Goal: Transaction & Acquisition: Purchase product/service

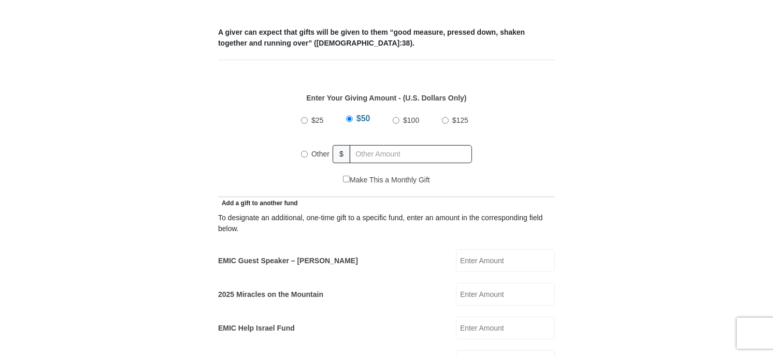
scroll to position [466, 0]
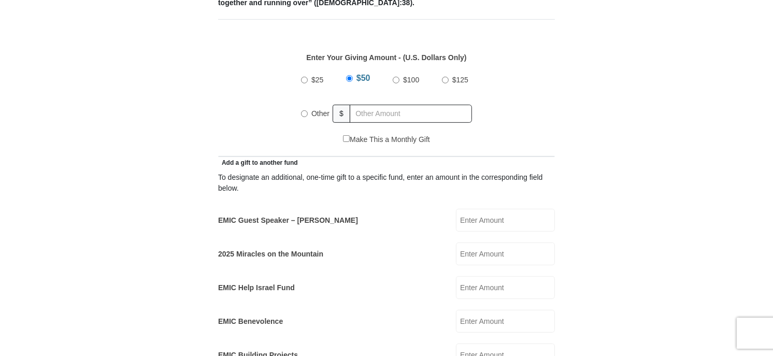
click at [482, 209] on input "EMIC Guest Speaker – Billy Burke" at bounding box center [505, 220] width 99 height 23
click at [309, 102] on label "Other" at bounding box center [320, 113] width 25 height 23
click at [308, 110] on input "Other" at bounding box center [304, 113] width 7 height 7
radio input "true"
click at [469, 215] on input "EMIC Guest Speaker – Billy Burke" at bounding box center [505, 220] width 99 height 23
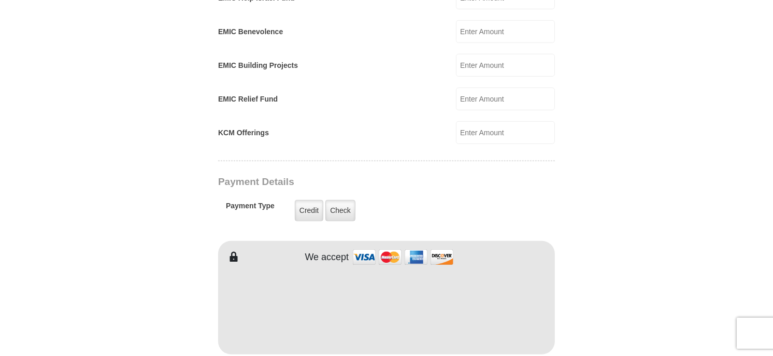
scroll to position [829, 0]
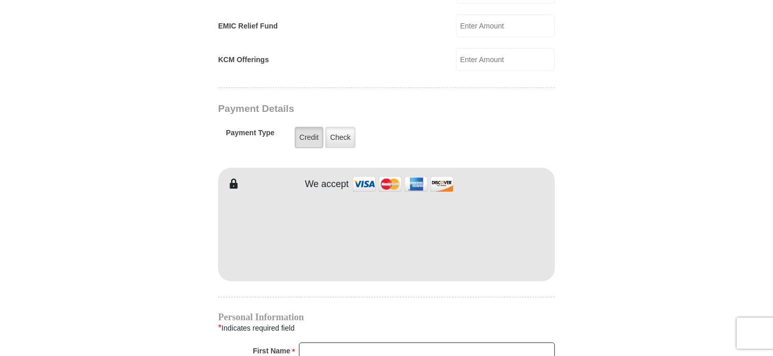
type input "100.00"
click at [305, 127] on label "Credit" at bounding box center [309, 137] width 28 height 21
click at [0, 0] on input "Credit" at bounding box center [0, 0] width 0 height 0
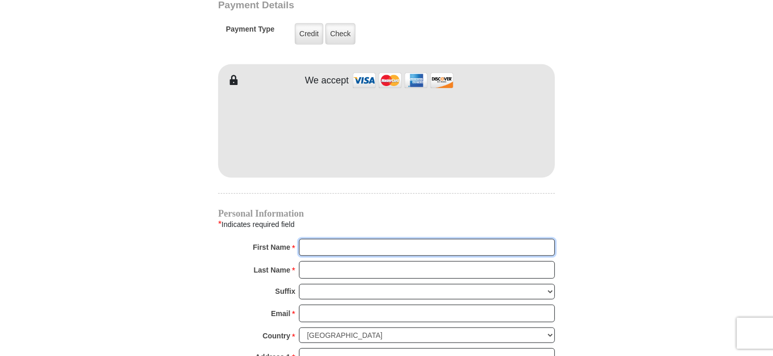
click at [339, 239] on input "First Name *" at bounding box center [427, 248] width 256 height 18
type input "y"
type input "Lynn and Richard"
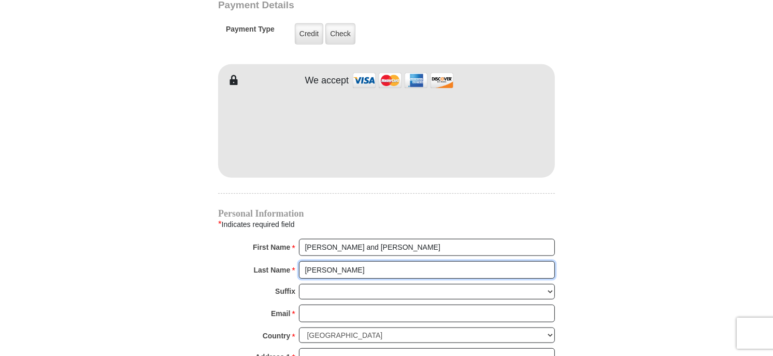
type input "Brammeier"
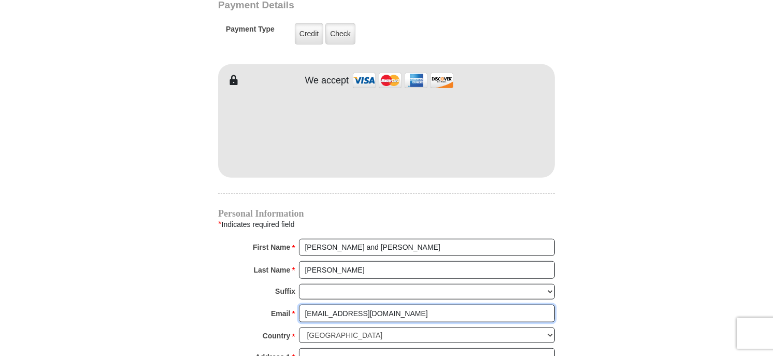
type input "raybrammeier@sbcglobal.net"
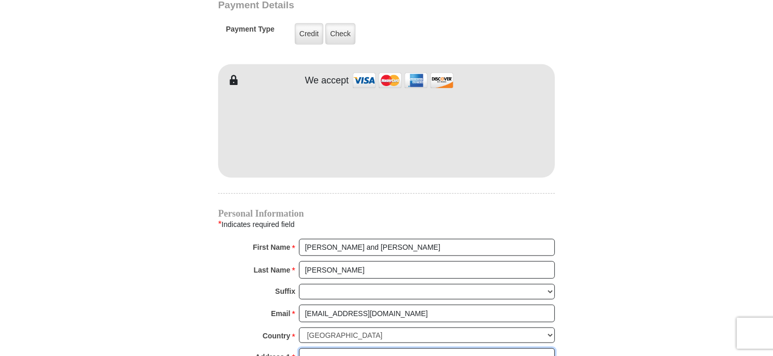
click at [324, 348] on input "Address 1 *" at bounding box center [427, 357] width 256 height 18
type input "4073 Pinot Drive"
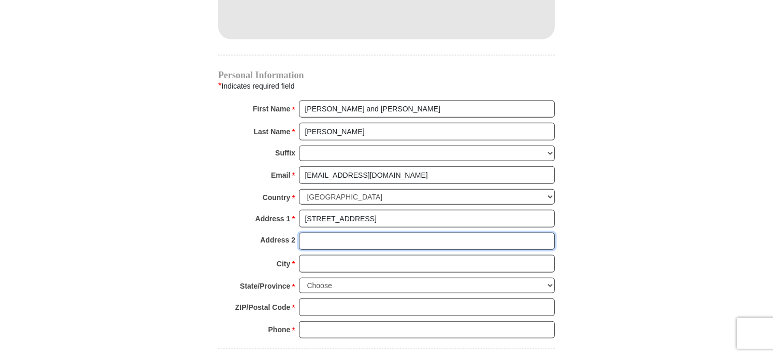
scroll to position [1116, 0]
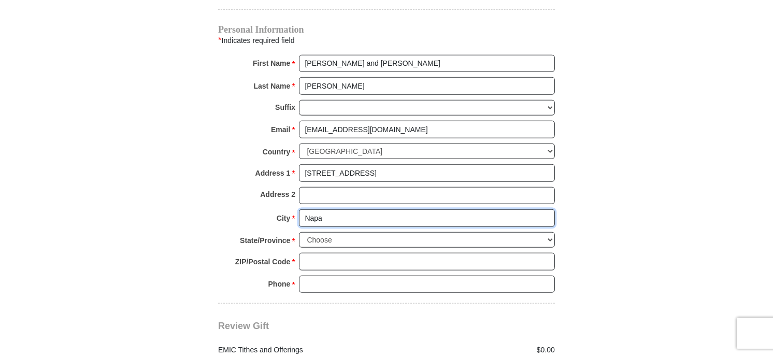
type input "Napa"
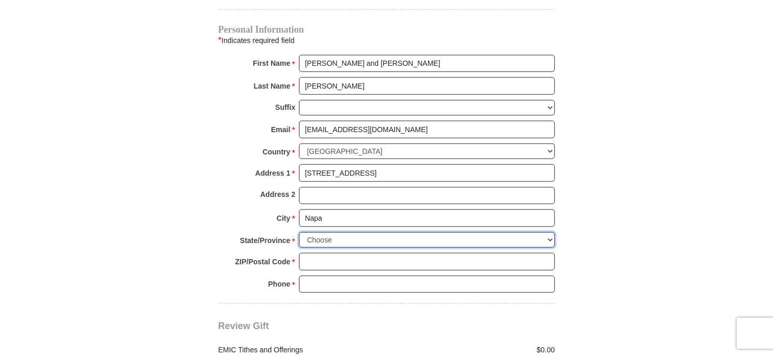
select select "CA"
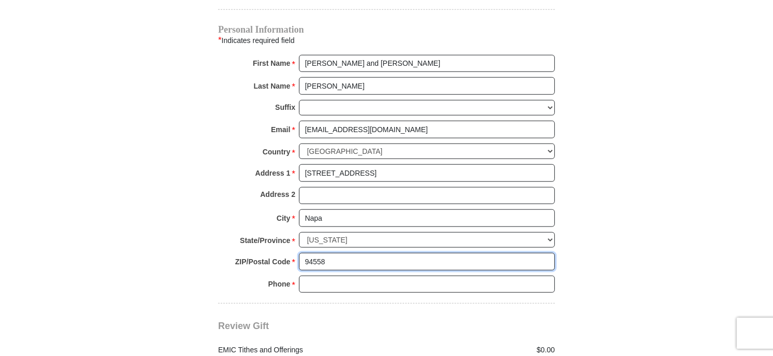
type input "94558"
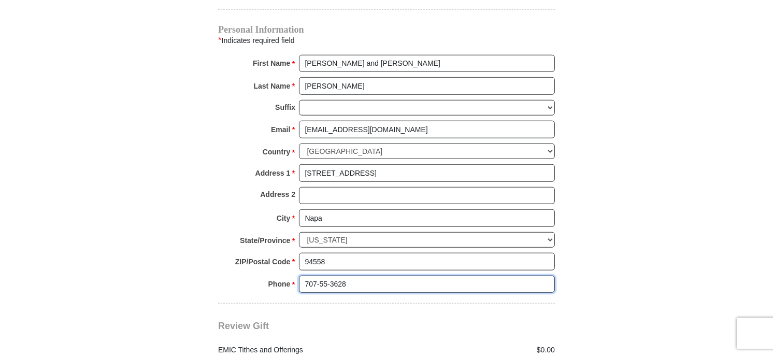
click at [319, 275] on input "707-55-3628" at bounding box center [427, 284] width 256 height 18
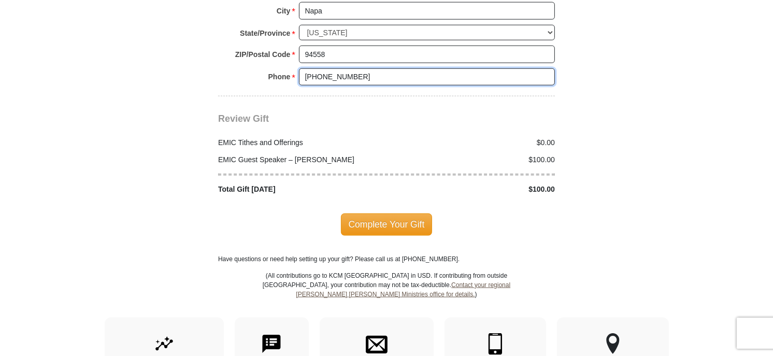
scroll to position [1219, 0]
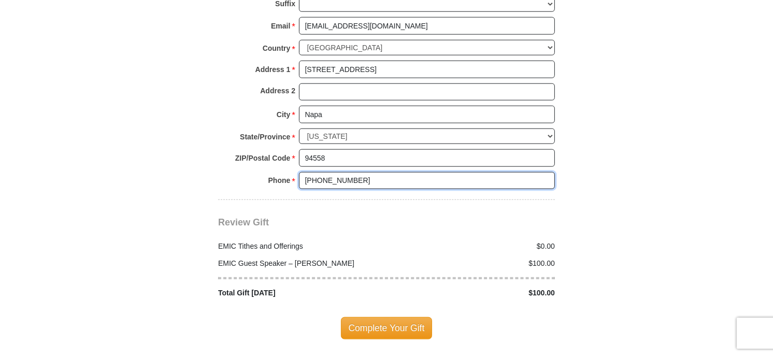
type input "707-255-3628"
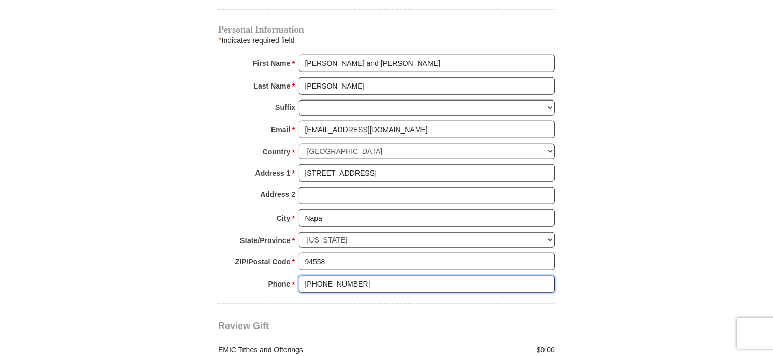
scroll to position [1271, 0]
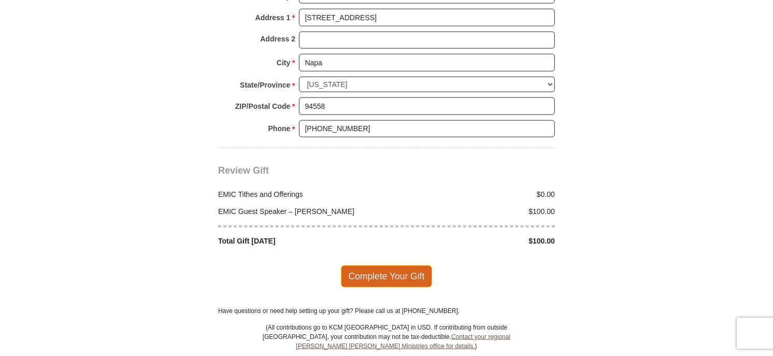
click at [388, 265] on span "Complete Your Gift" at bounding box center [387, 276] width 92 height 22
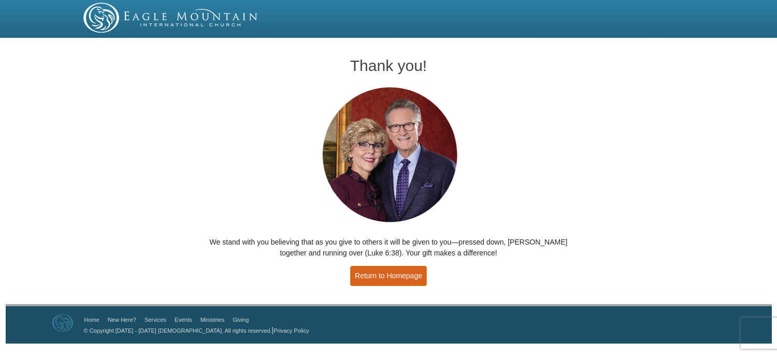
drag, startPoint x: 376, startPoint y: 271, endPoint x: 375, endPoint y: 265, distance: 5.8
click at [376, 271] on link "Return to Homepage" at bounding box center [388, 276] width 77 height 20
